Goal: Check status: Check status

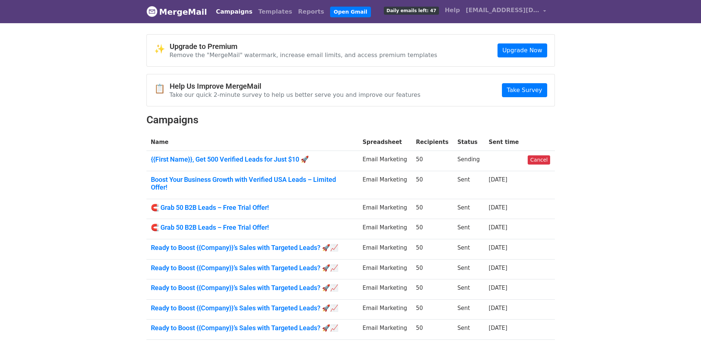
click at [229, 8] on link "Campaigns" at bounding box center [234, 11] width 42 height 15
click at [280, 159] on link "{{First Name}}, Get 500 Verified Leads for Just $10 🚀" at bounding box center [252, 159] width 203 height 8
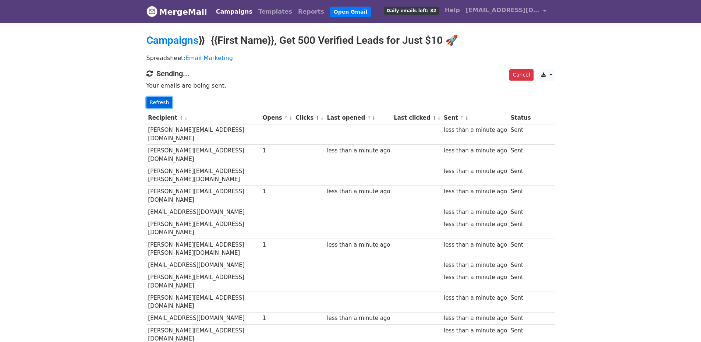
click at [158, 104] on link "Refresh" at bounding box center [159, 102] width 26 height 11
click at [155, 99] on link "Refresh" at bounding box center [159, 102] width 26 height 11
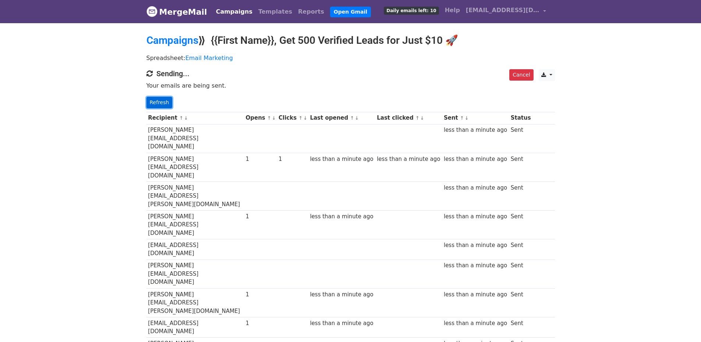
click at [160, 103] on link "Refresh" at bounding box center [159, 102] width 26 height 11
click at [163, 99] on link "Refresh" at bounding box center [159, 102] width 26 height 11
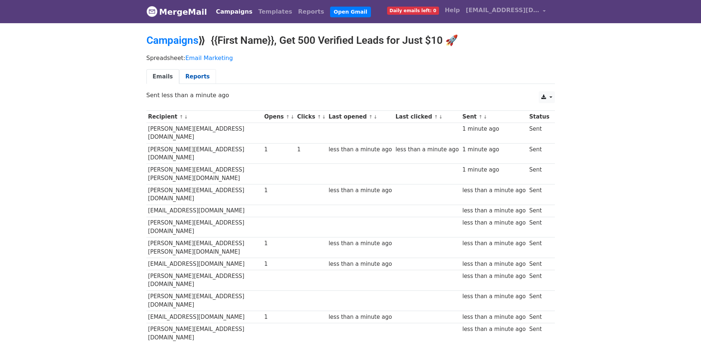
click at [192, 75] on link "Reports" at bounding box center [197, 76] width 37 height 15
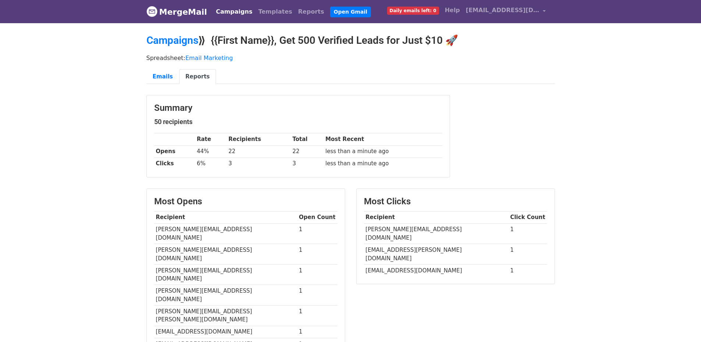
click at [198, 75] on link "Reports" at bounding box center [197, 76] width 37 height 15
click at [185, 75] on link "Reports" at bounding box center [197, 76] width 37 height 15
click at [191, 75] on link "Reports" at bounding box center [197, 76] width 37 height 15
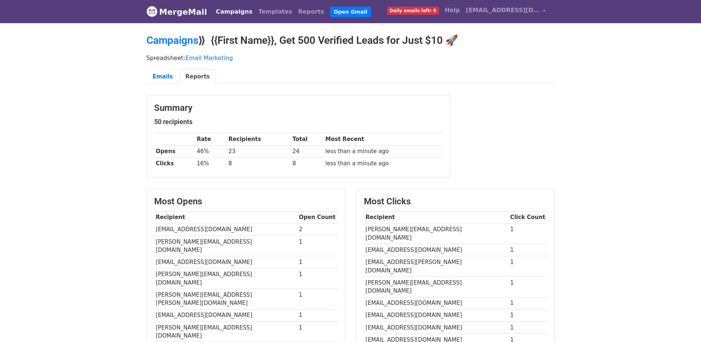
click at [192, 76] on link "Reports" at bounding box center [197, 76] width 37 height 15
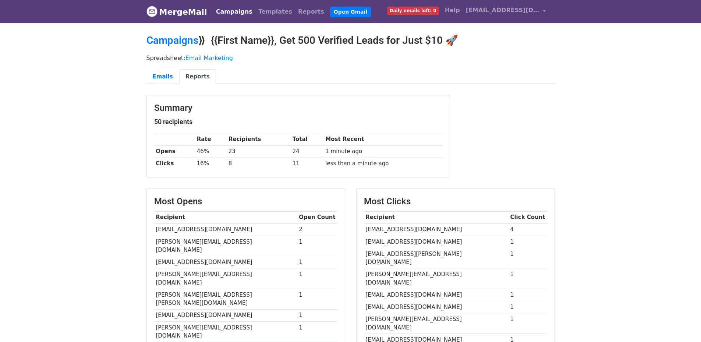
click at [198, 73] on link "Reports" at bounding box center [197, 76] width 37 height 15
click at [202, 72] on link "Reports" at bounding box center [197, 76] width 37 height 15
